Goal: Transaction & Acquisition: Purchase product/service

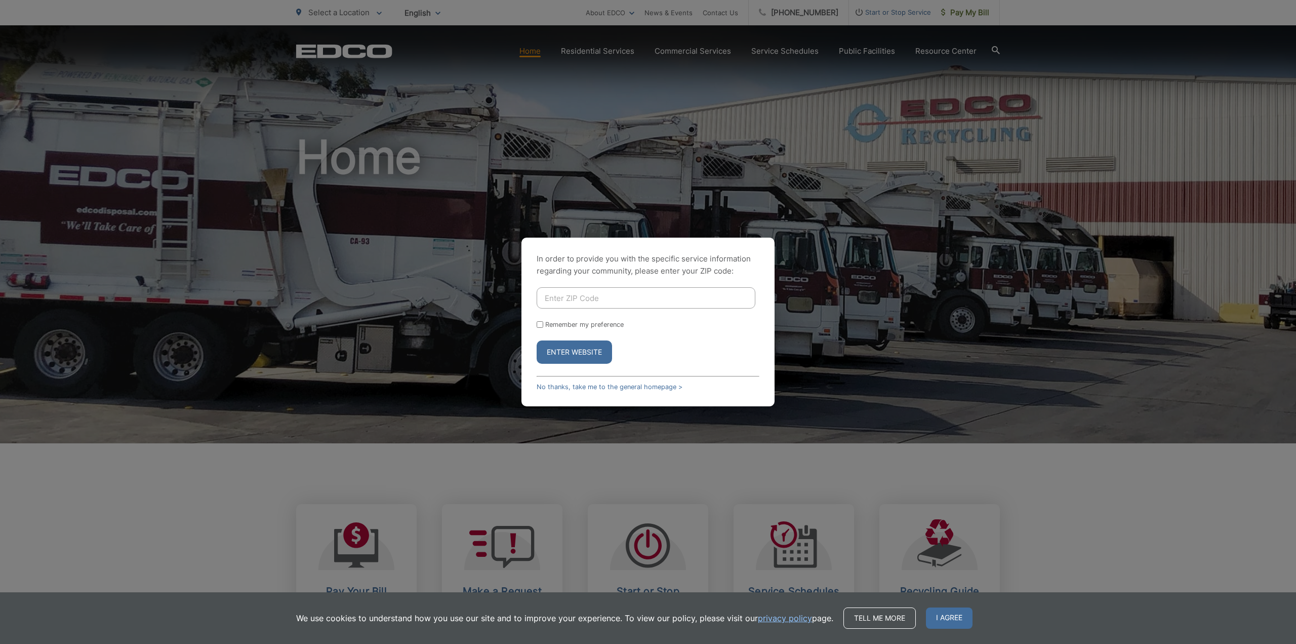
click at [566, 301] on input "Enter ZIP Code" at bounding box center [646, 297] width 219 height 21
type input "91977"
click at [580, 346] on button "Enter Website" at bounding box center [574, 351] width 75 height 23
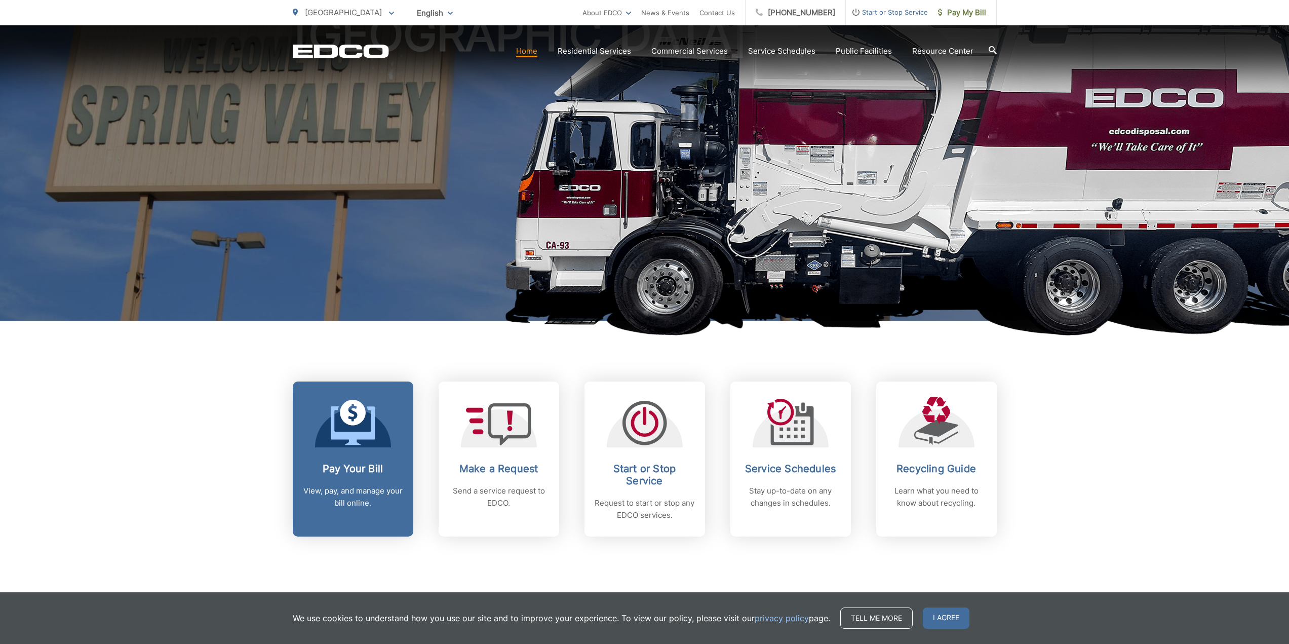
scroll to position [152, 0]
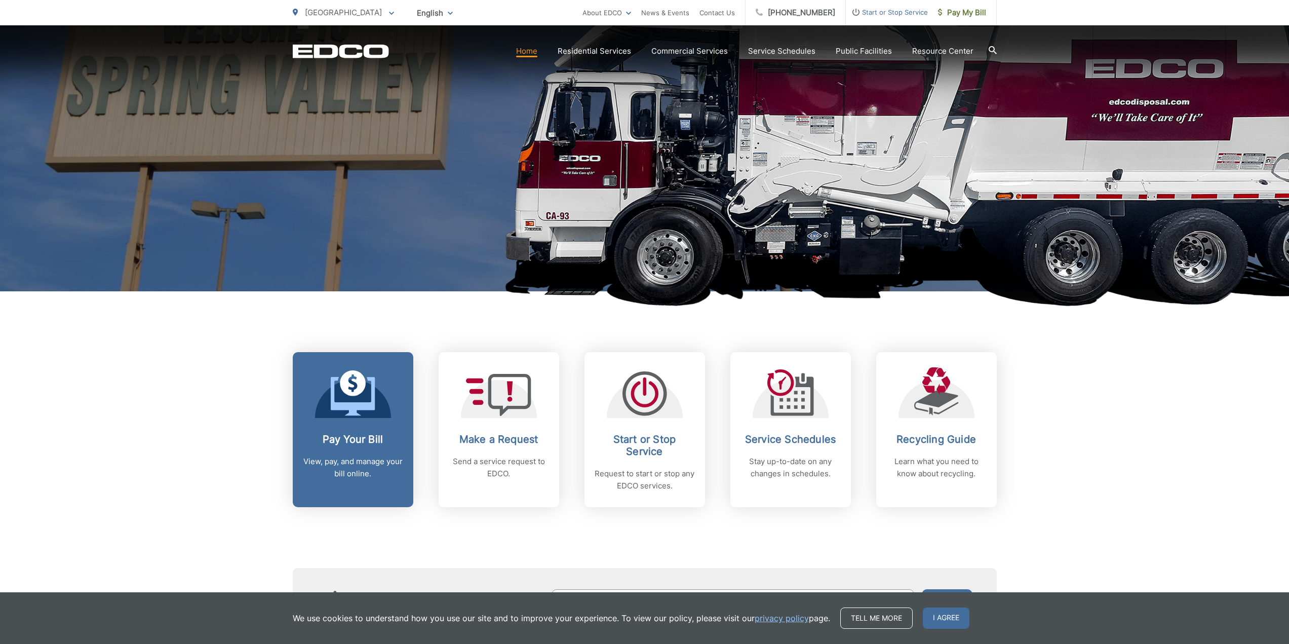
click at [365, 442] on h2 "Pay Your Bill" at bounding box center [353, 439] width 100 height 12
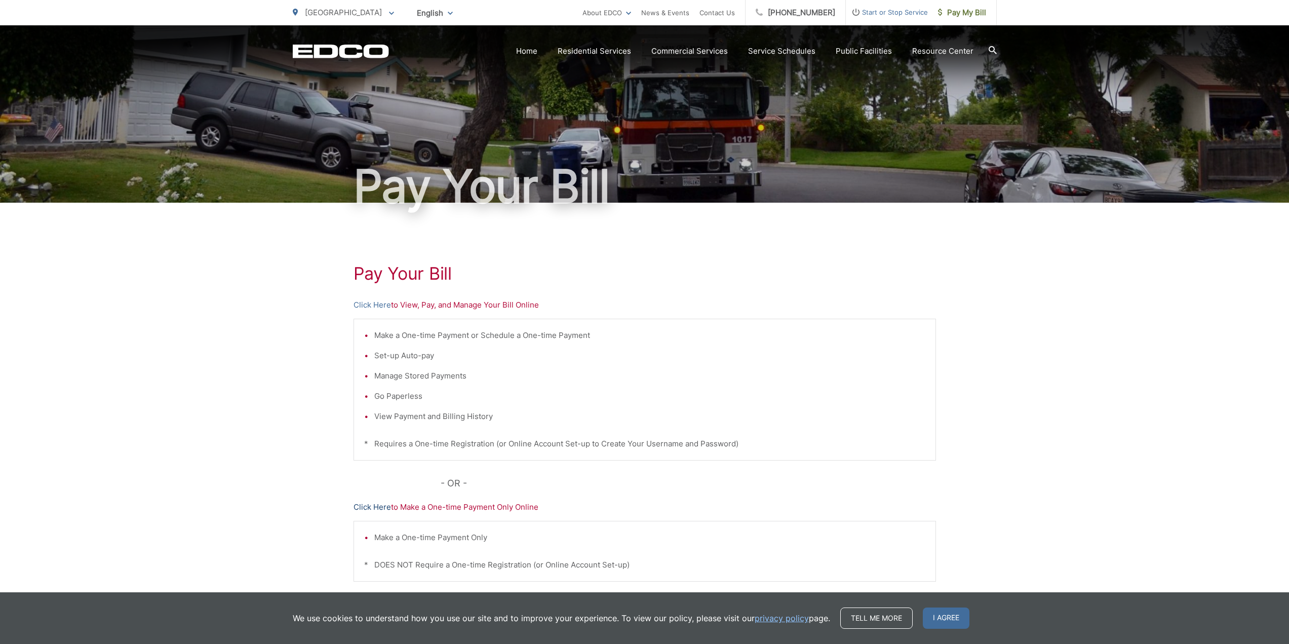
click at [374, 504] on link "Click Here" at bounding box center [371, 507] width 37 height 12
